Goal: Find specific page/section: Find specific page/section

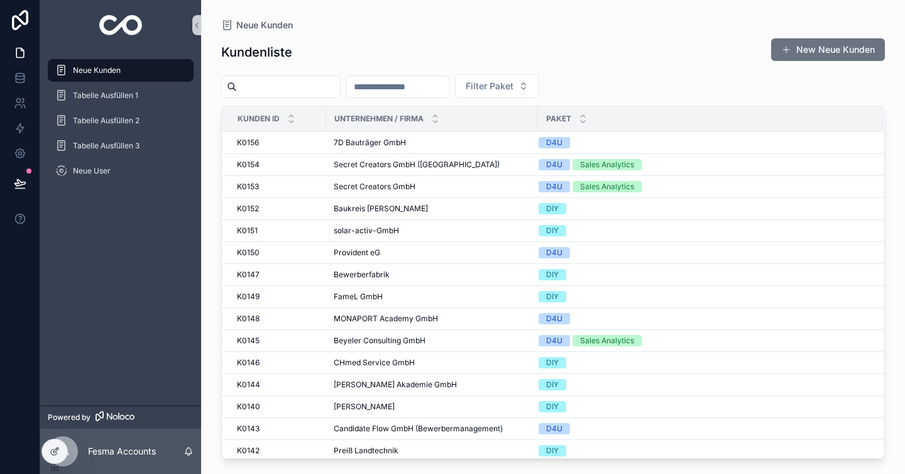
click at [329, 85] on input "scrollable content" at bounding box center [288, 87] width 103 height 18
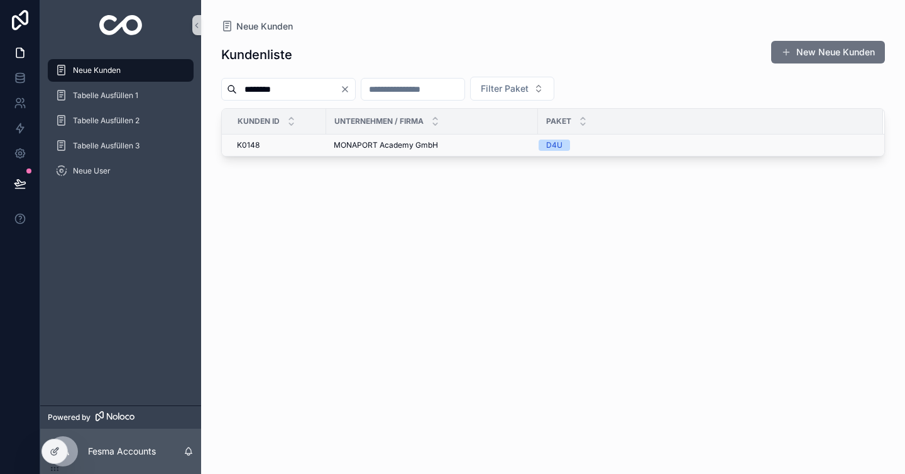
type input "********"
click at [377, 145] on span "MONAPORT Academy GmbH" at bounding box center [386, 145] width 104 height 10
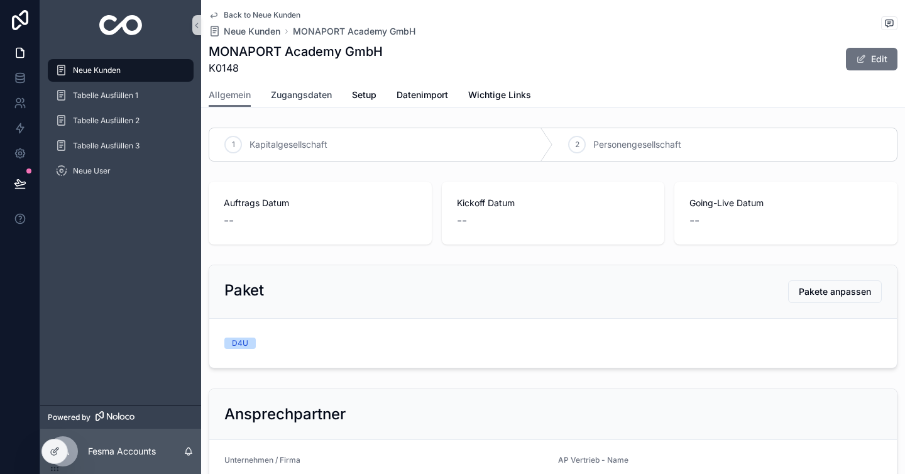
click at [303, 97] on span "Zugangsdaten" at bounding box center [301, 95] width 61 height 13
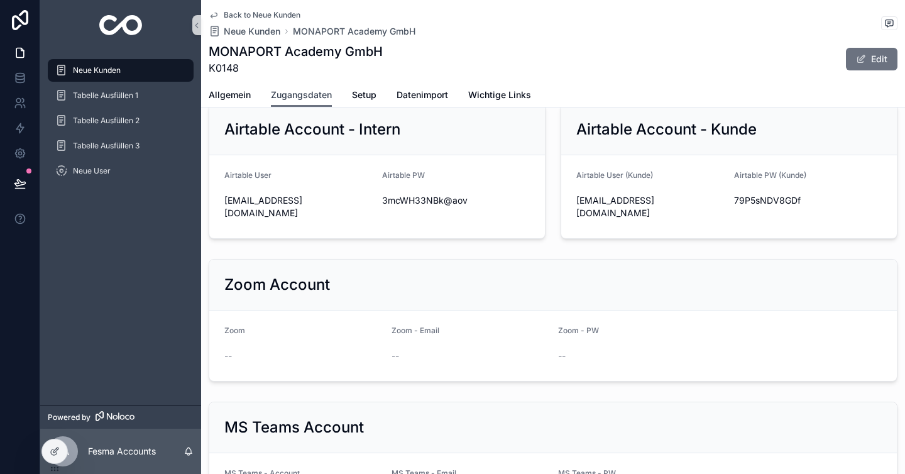
scroll to position [769, 0]
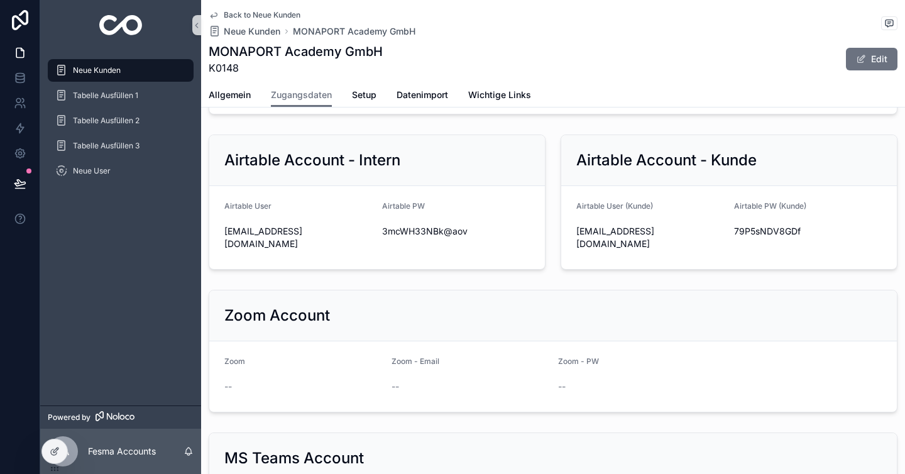
click at [570, 204] on form "Airtable User ([PERSON_NAME]) [EMAIL_ADDRESS][DOMAIN_NAME] Airtable PW ([PERSON…" at bounding box center [729, 227] width 336 height 83
click at [571, 233] on icon "scrollable content" at bounding box center [569, 238] width 10 height 10
click at [725, 226] on icon "scrollable content" at bounding box center [727, 231] width 10 height 10
